Goal: Task Accomplishment & Management: Manage account settings

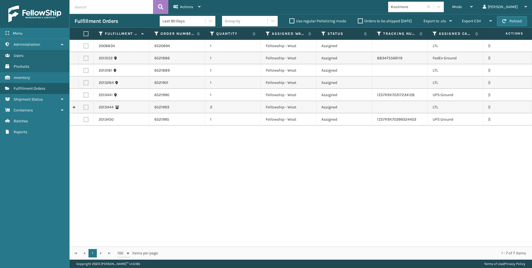
click at [528, 25] on div "Fulfillment Orders Last 90 Days Group by Use regular Palletizing mode Orders to…" at bounding box center [301, 21] width 463 height 14
click at [508, 22] on button "Reload" at bounding box center [512, 21] width 30 height 10
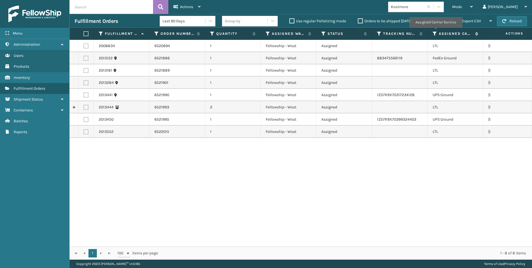
click at [436, 31] on icon at bounding box center [435, 33] width 4 height 5
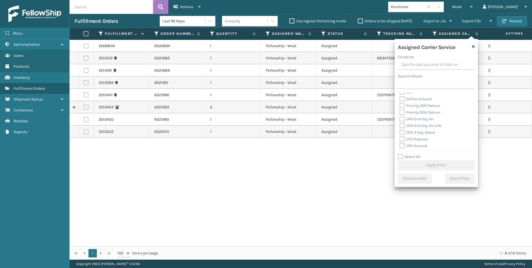
click at [410, 94] on label "LTL" at bounding box center [406, 92] width 12 height 5
click at [400, 93] on input "LTL" at bounding box center [400, 91] width 0 height 4
checkbox input "true"
click at [427, 161] on button "Apply Filter" at bounding box center [436, 165] width 77 height 10
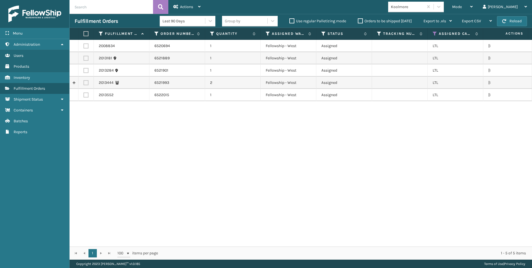
click at [87, 33] on label at bounding box center [85, 33] width 3 height 5
click at [84, 33] on input "checkbox" at bounding box center [84, 34] width 0 height 4
checkbox input "true"
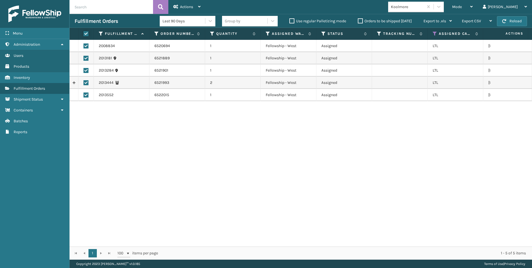
checkbox input "true"
click at [174, 11] on div "Actions" at bounding box center [186, 7] width 27 height 14
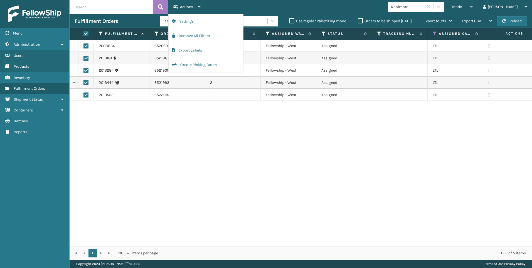
click at [214, 145] on div "2008834 6520694 1 Fellowship - West Assigned LTL [US_STATE] 2013181 6521889 1 F…" at bounding box center [301, 143] width 463 height 207
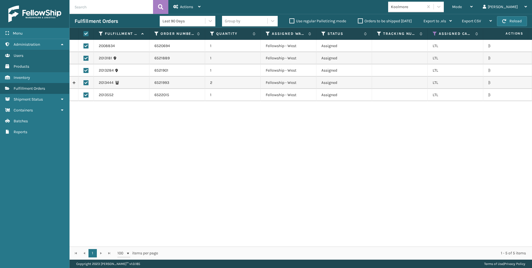
click at [131, 53] on td "2013181" at bounding box center [122, 58] width 56 height 12
